Goal: Information Seeking & Learning: Learn about a topic

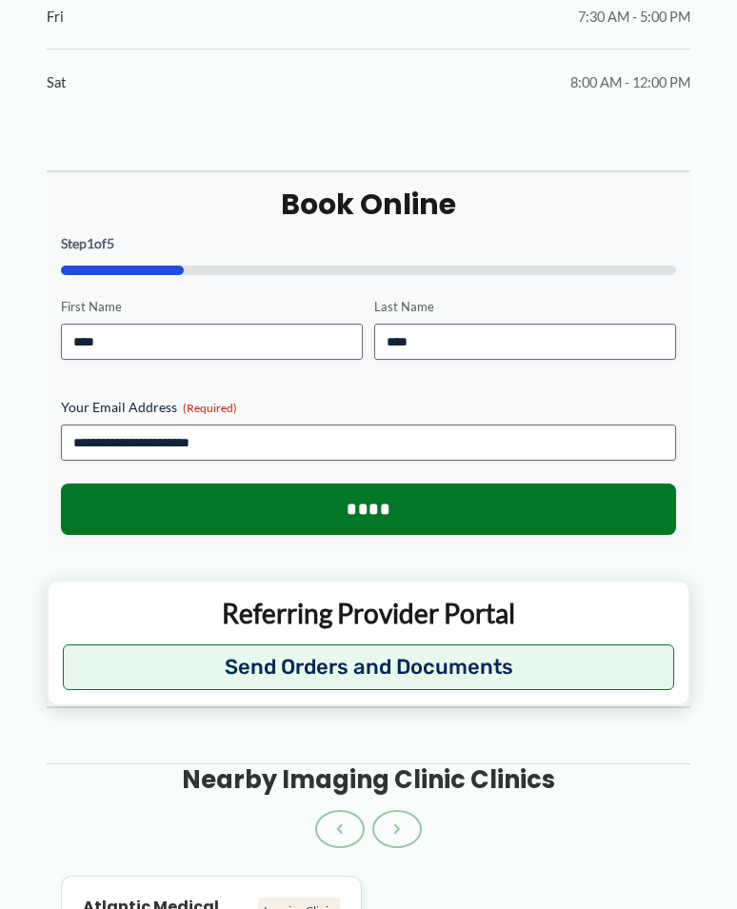
scroll to position [1448, 0]
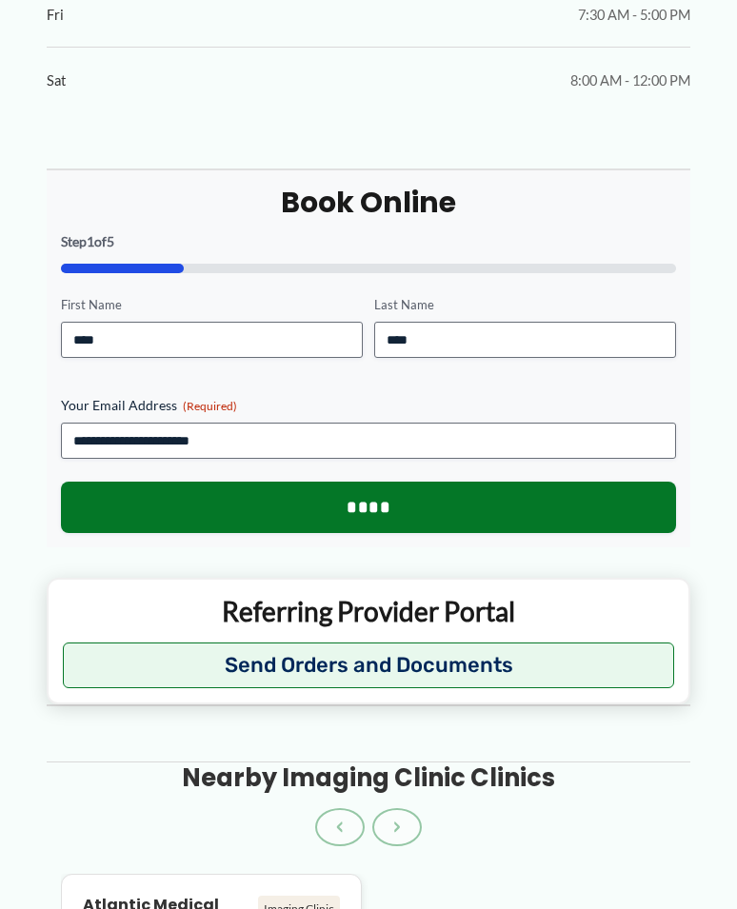
click at [458, 603] on p "Referring Provider Portal" at bounding box center [368, 611] width 611 height 34
click at [395, 606] on p "Referring Provider Portal" at bounding box center [368, 611] width 611 height 34
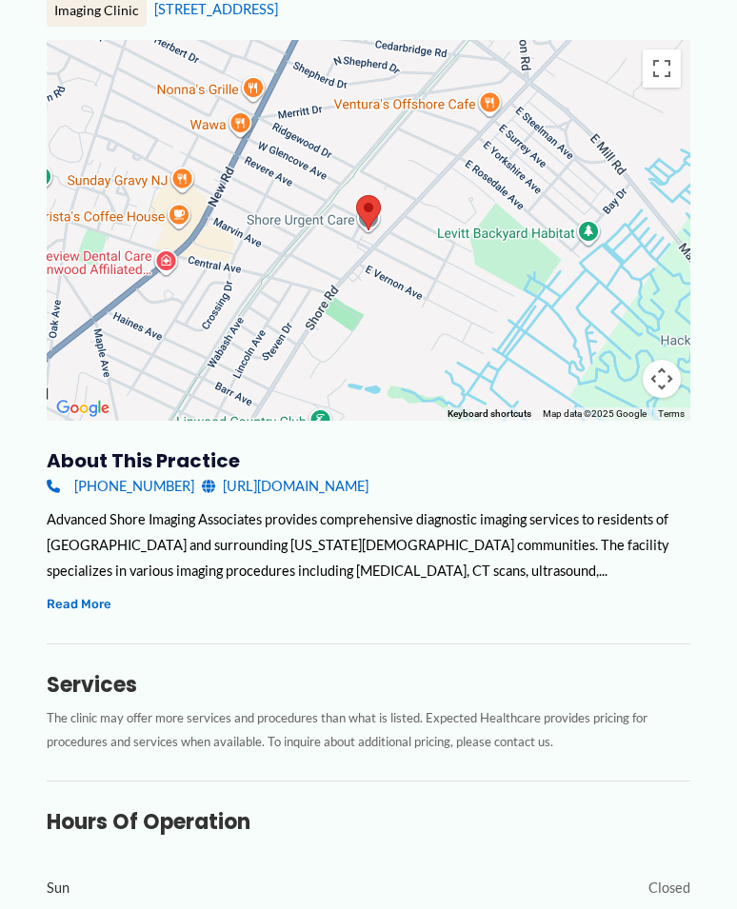
scroll to position [235, 0]
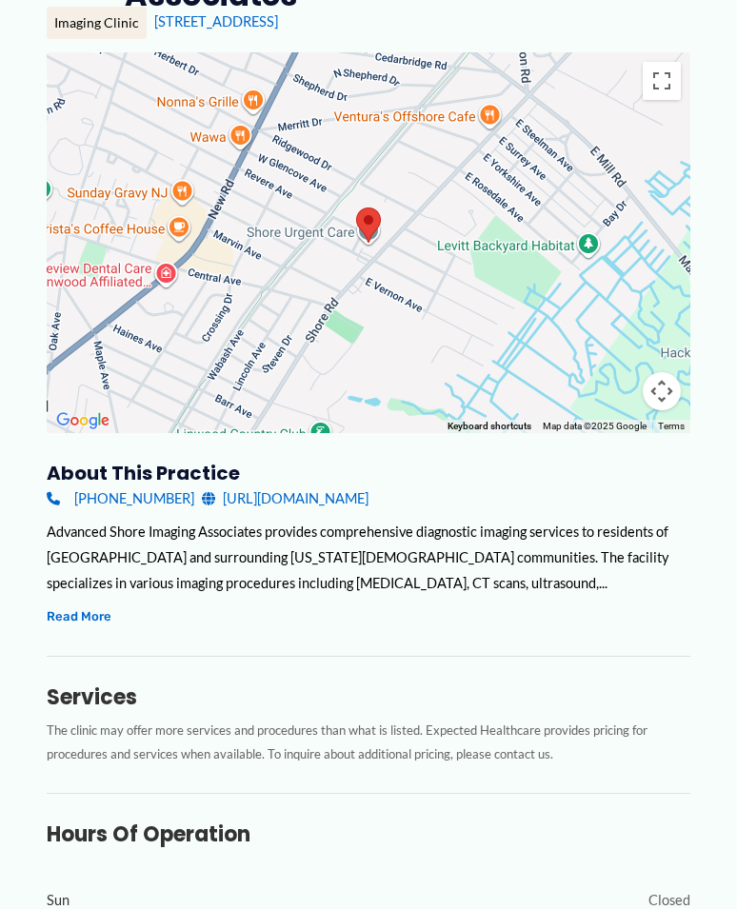
click at [325, 504] on link "[URL][DOMAIN_NAME]" at bounding box center [285, 498] width 167 height 26
click at [93, 620] on button "Read More" at bounding box center [79, 616] width 65 height 22
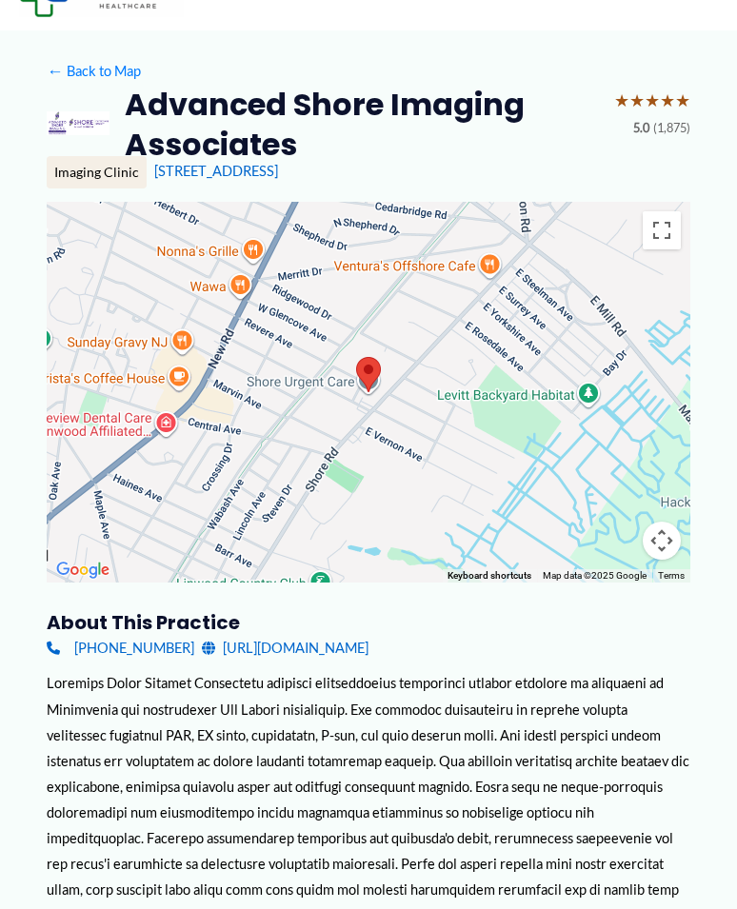
scroll to position [0, 0]
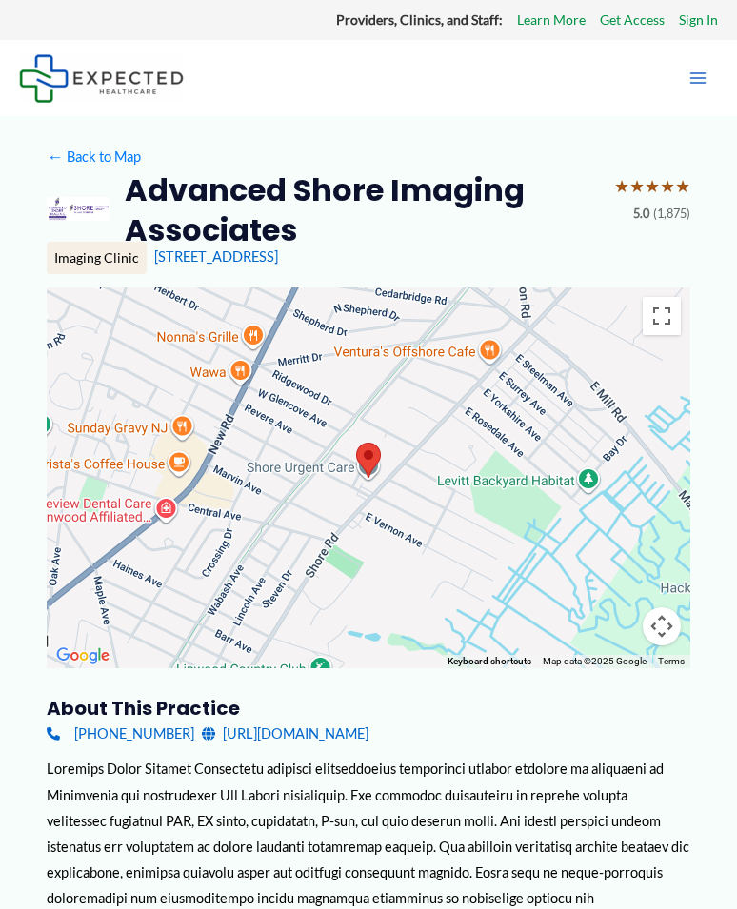
click at [703, 70] on icon "Main menu toggle" at bounding box center [697, 78] width 19 height 19
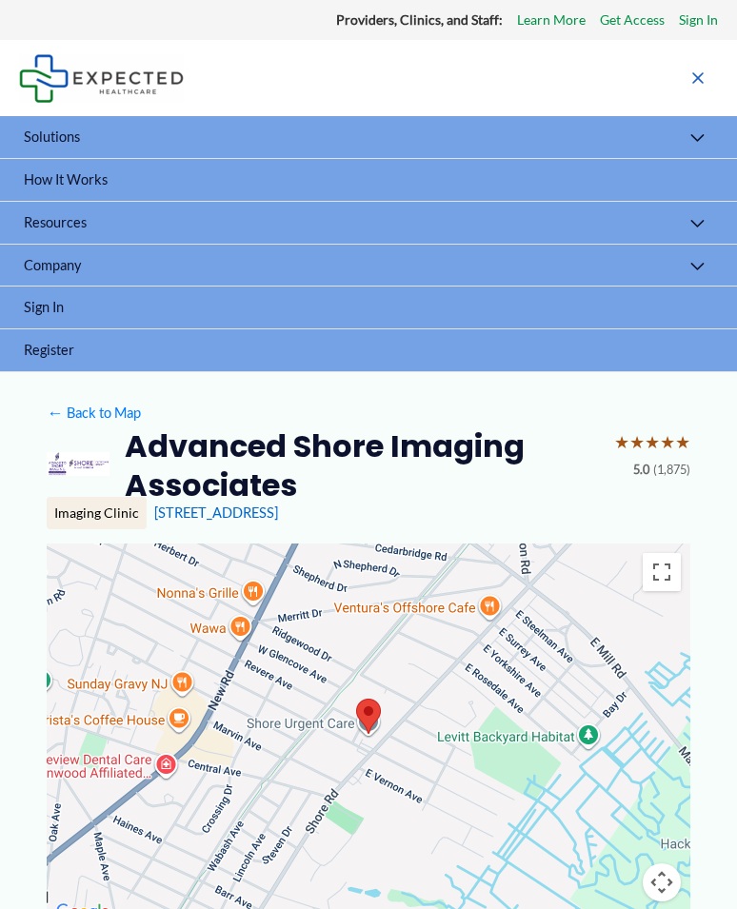
click at [192, 223] on link "Resources" at bounding box center [368, 223] width 737 height 43
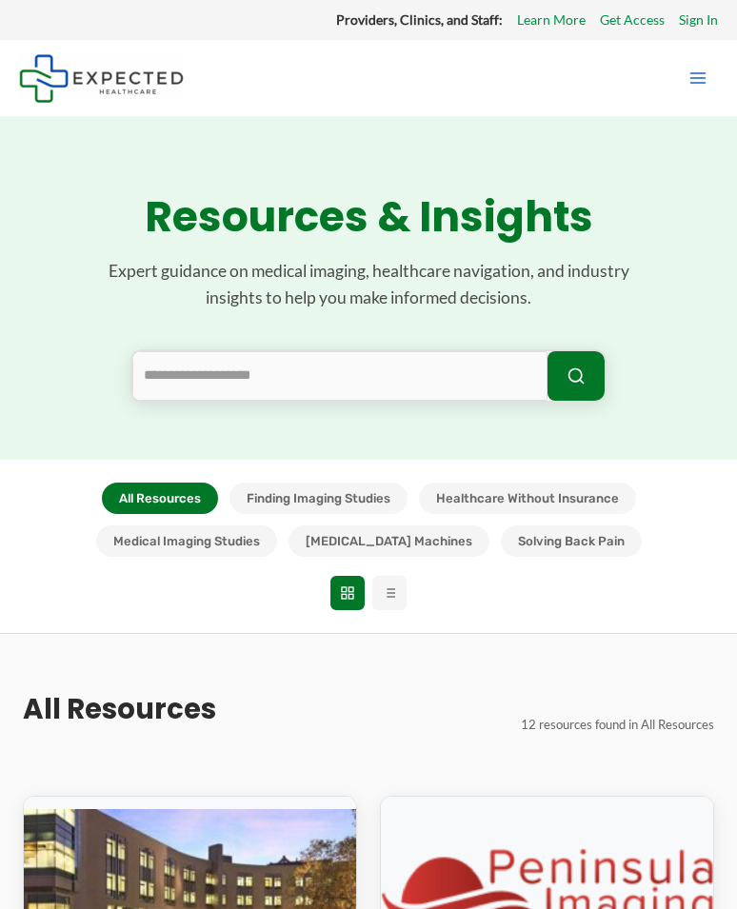
click at [388, 595] on icon at bounding box center [389, 592] width 15 height 15
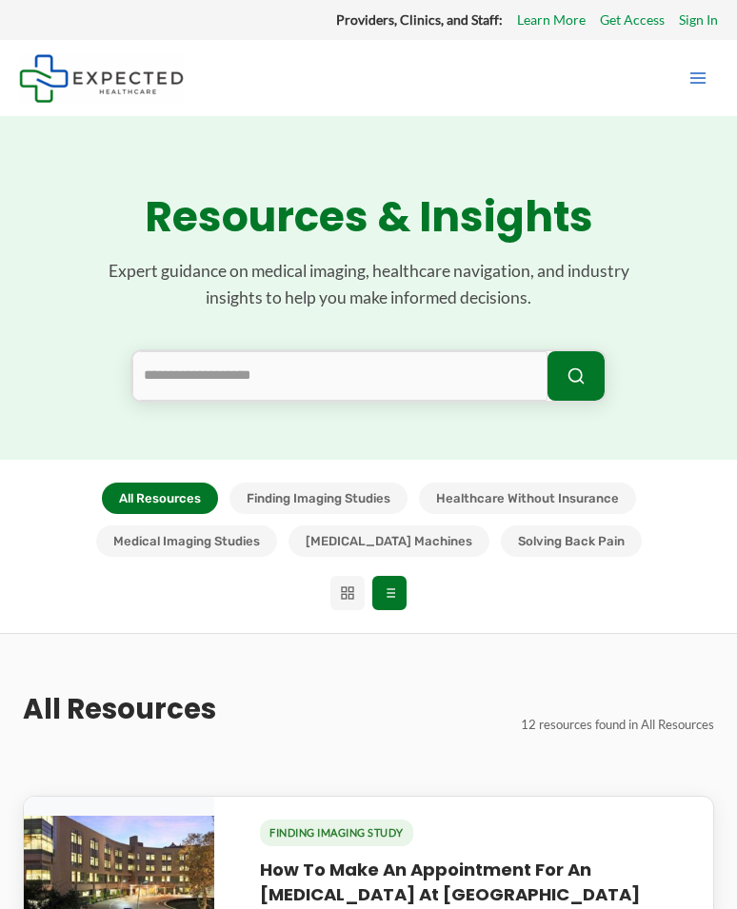
click at [344, 587] on rect at bounding box center [344, 589] width 5 height 5
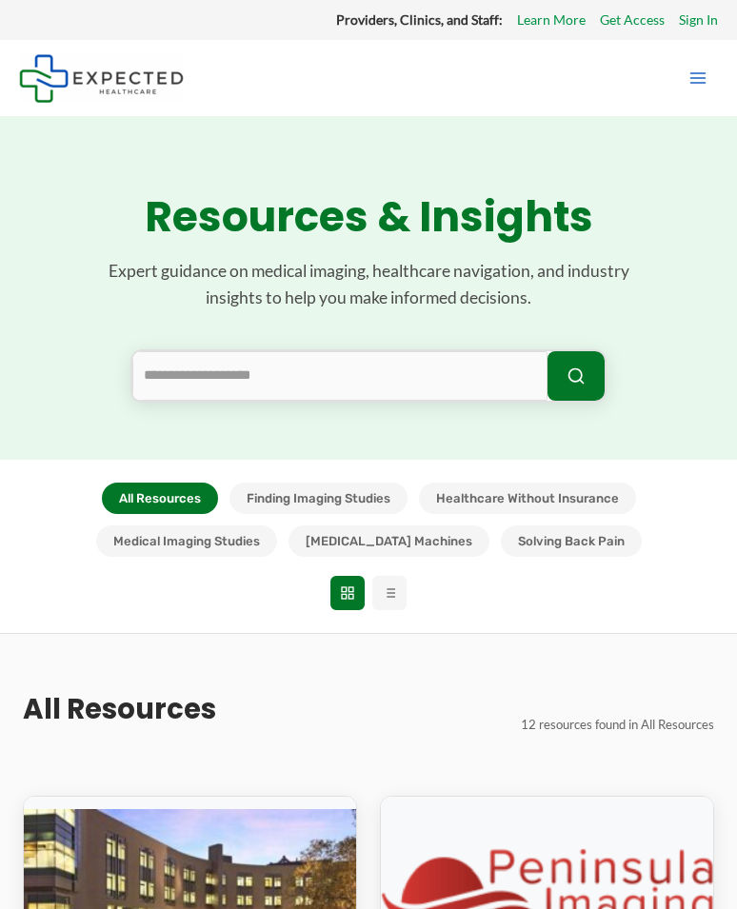
click at [333, 502] on button "Finding Imaging Studies" at bounding box center [318, 497] width 178 height 31
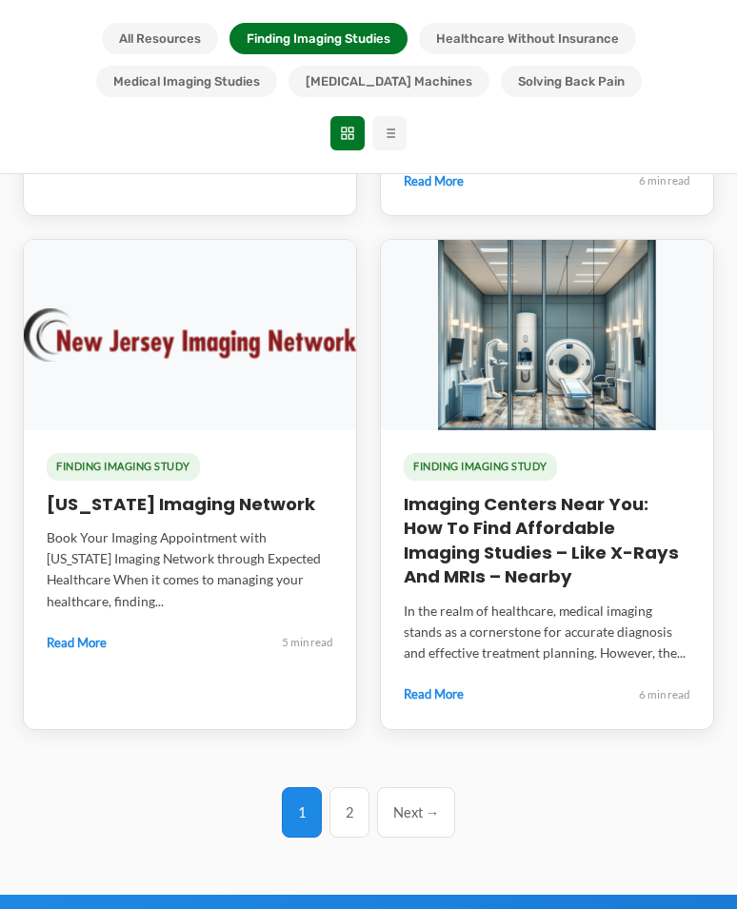
scroll to position [1092, 0]
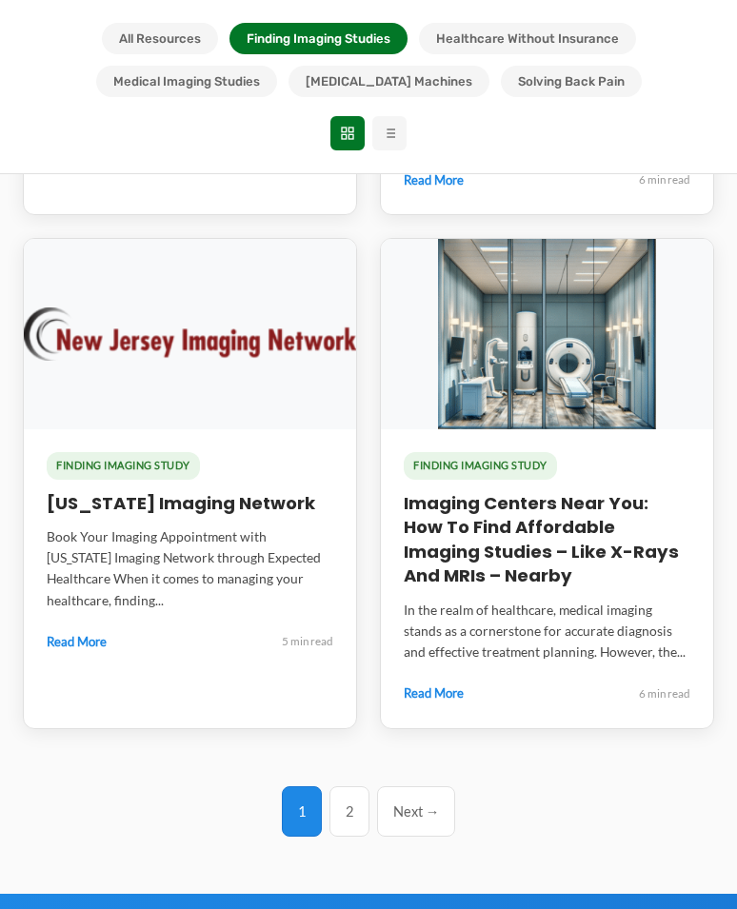
click at [352, 808] on link "2" at bounding box center [349, 811] width 40 height 50
